Goal: Browse casually

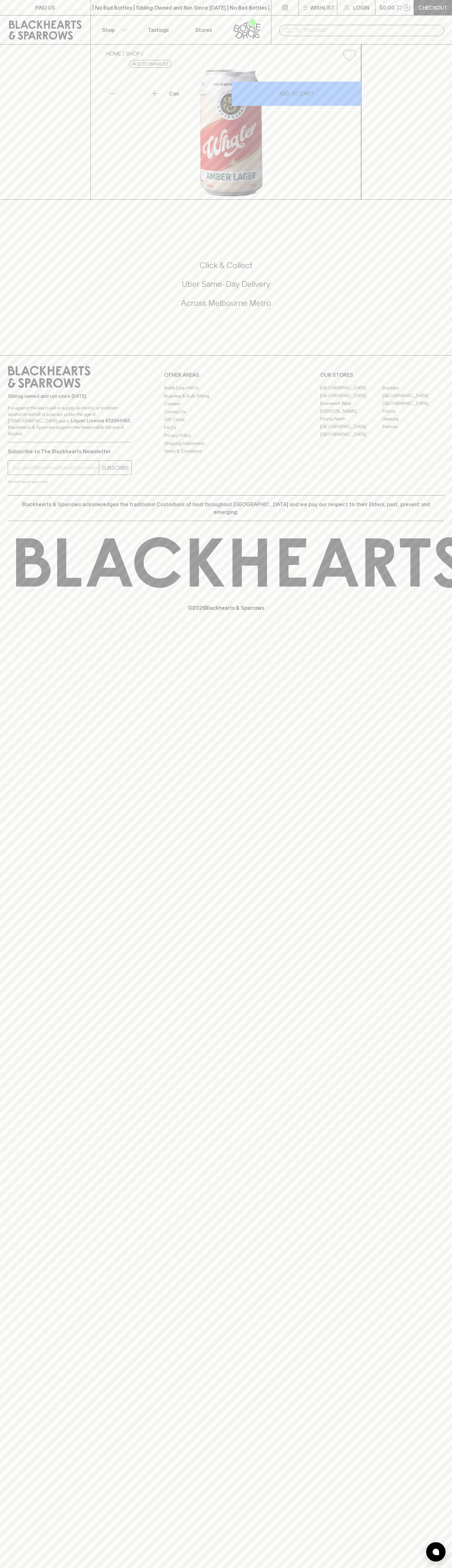
click at [443, 19] on div "​" at bounding box center [361, 30] width 181 height 29
click at [424, 1269] on div "FIND US | No Bad Bottles | Sibling Owned and Run Since [DATE] | No Bad Bottles …" at bounding box center [226, 784] width 452 height 1568
click at [406, 1567] on html "FIND US | No Bad Bottles | Sibling Owned and Run Since [DATE] | No Bad Bottles …" at bounding box center [226, 784] width 452 height 1568
click at [19, 1408] on div "FIND US | No Bad Bottles | Sibling Owned and Run Since [DATE] | No Bad Bottles …" at bounding box center [226, 784] width 452 height 1568
